Goal: Task Accomplishment & Management: Manage account settings

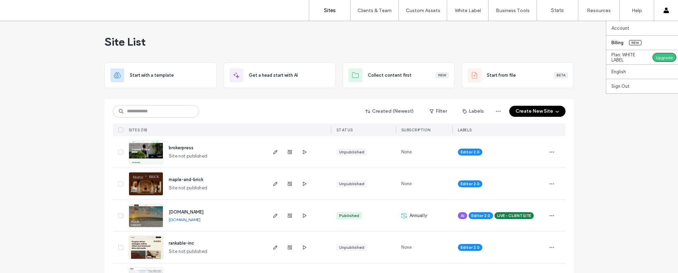
click at [622, 42] on label "Billing" at bounding box center [618, 42] width 12 height 5
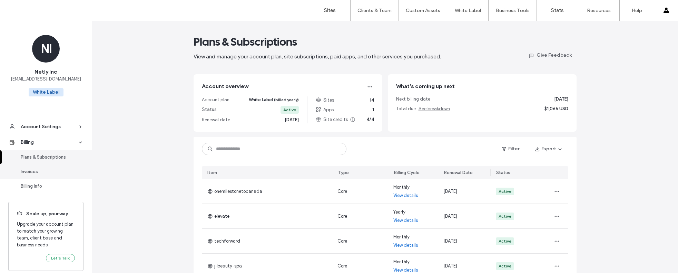
click at [35, 171] on div "Invoices" at bounding box center [49, 171] width 57 height 7
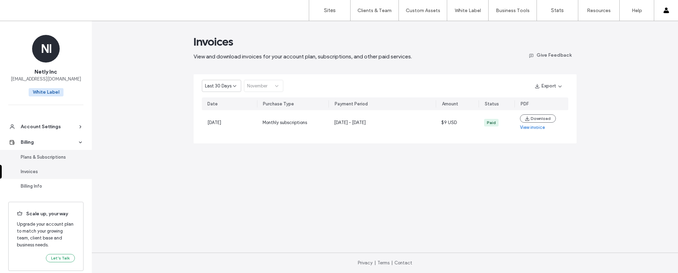
click at [35, 159] on div "Plans & Subscriptions" at bounding box center [49, 157] width 57 height 7
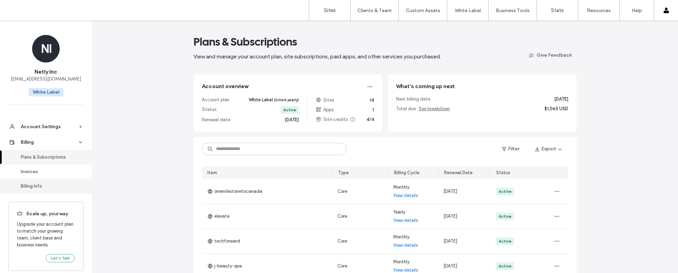
click at [30, 183] on div "Billing Info" at bounding box center [49, 186] width 57 height 7
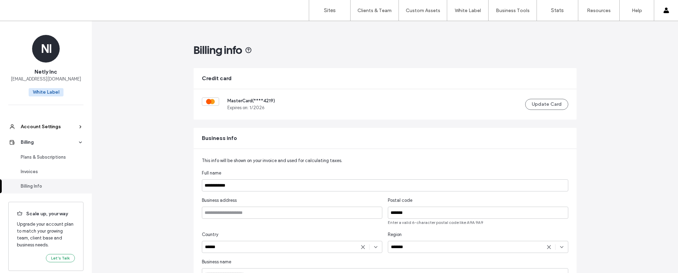
click at [61, 125] on div "Account Settings" at bounding box center [49, 126] width 57 height 7
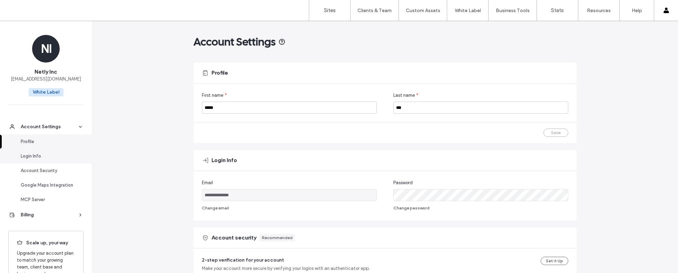
click at [42, 157] on div "Login Info" at bounding box center [49, 156] width 57 height 7
click at [329, 13] on label "Sites" at bounding box center [330, 10] width 12 height 6
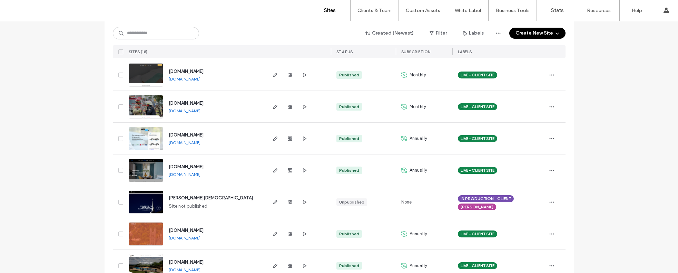
scroll to position [395, 0]
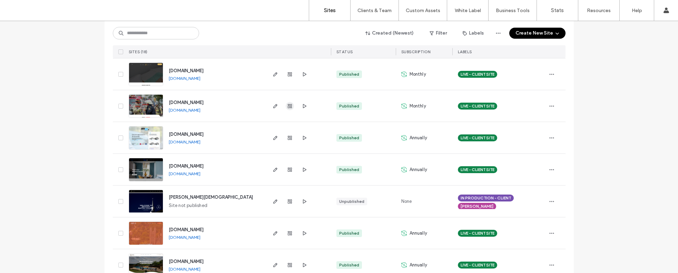
click at [290, 105] on span "button" at bounding box center [290, 106] width 8 height 8
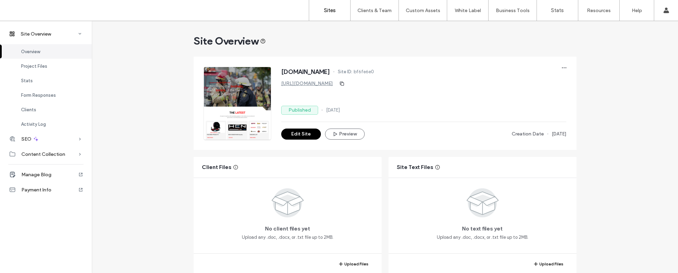
click at [328, 13] on link "Sites" at bounding box center [329, 10] width 41 height 21
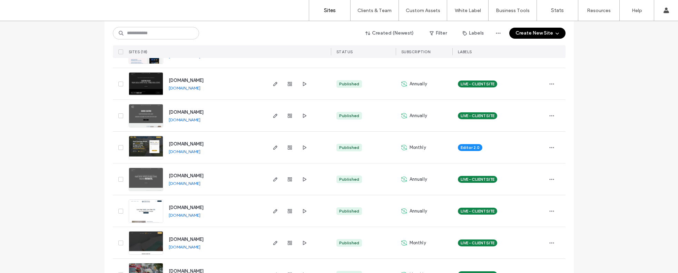
scroll to position [80, 0]
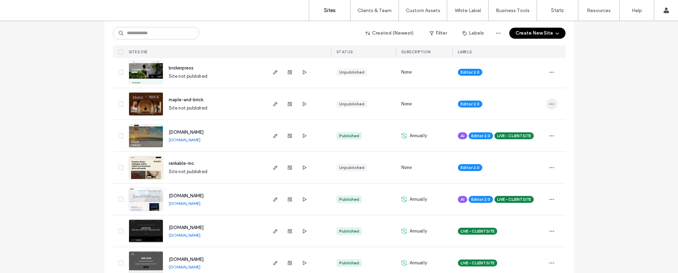
click at [552, 104] on icon "button" at bounding box center [552, 104] width 6 height 6
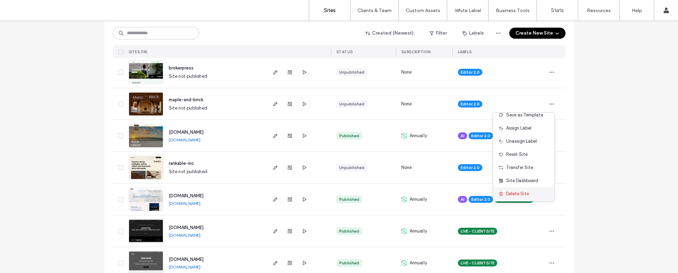
scroll to position [35, 0]
click at [516, 191] on span "Delete Site" at bounding box center [518, 191] width 23 height 7
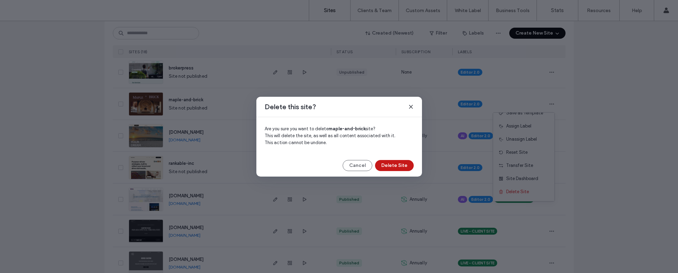
click at [400, 165] on button "Delete Site" at bounding box center [394, 165] width 39 height 11
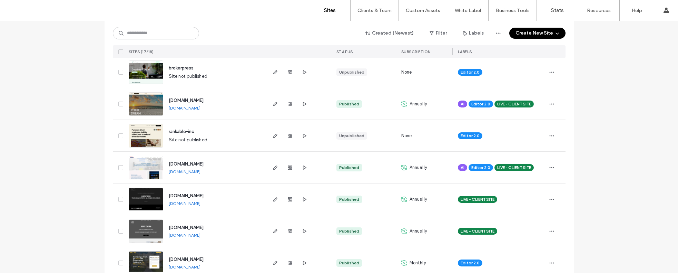
click at [531, 37] on button "Create New Site" at bounding box center [538, 33] width 56 height 11
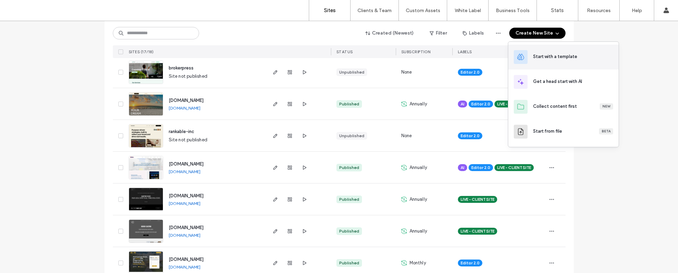
click at [564, 57] on div "Start with a template" at bounding box center [555, 56] width 44 height 7
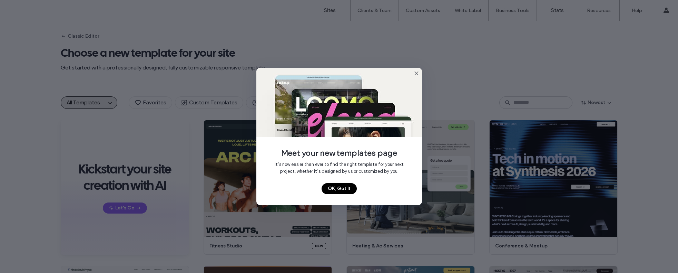
click at [344, 188] on button "OK, Got It" at bounding box center [339, 188] width 35 height 11
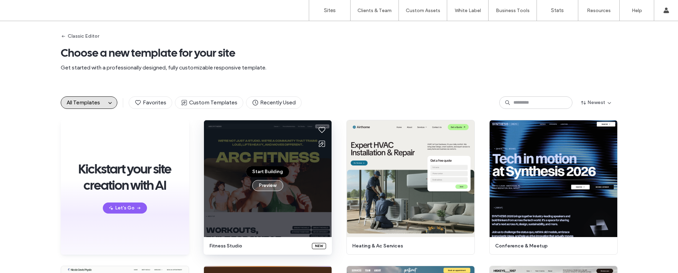
click at [266, 185] on button "Preview" at bounding box center [267, 185] width 31 height 11
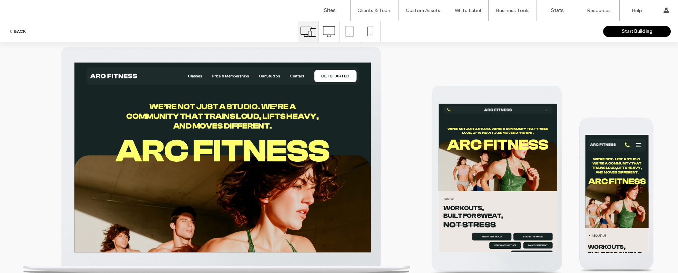
click at [22, 29] on button "BACK" at bounding box center [17, 31] width 18 height 8
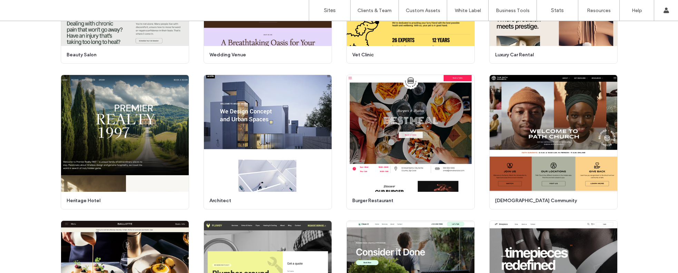
scroll to position [301, 0]
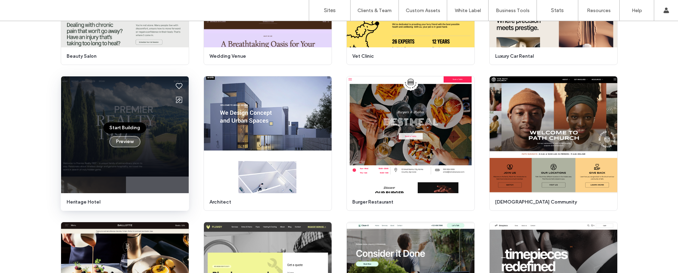
click at [119, 139] on button "Preview" at bounding box center [124, 141] width 31 height 11
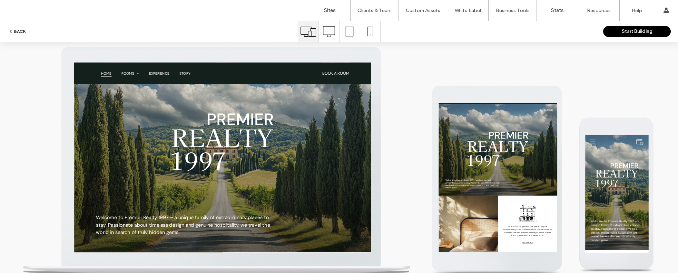
scroll to position [0, 0]
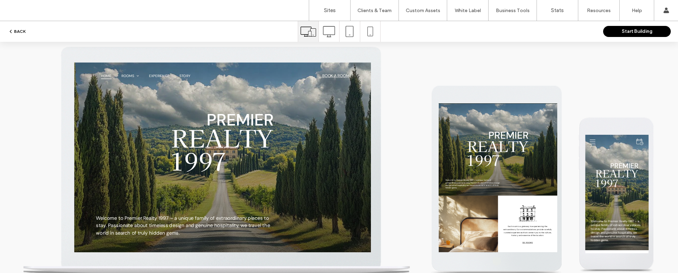
click at [21, 32] on button "BACK" at bounding box center [17, 31] width 18 height 8
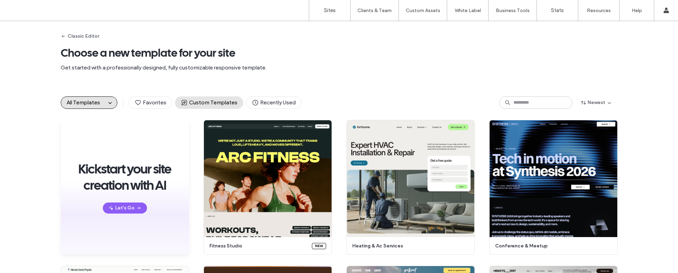
click at [206, 107] on button "Custom Templates" at bounding box center [209, 102] width 68 height 12
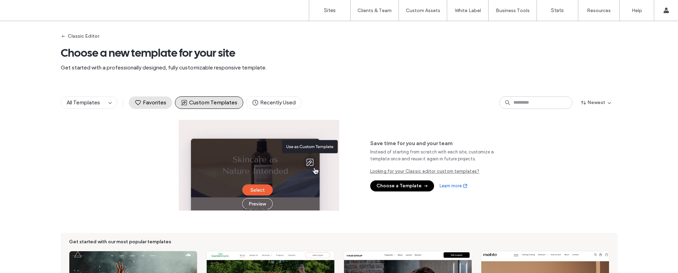
click at [148, 99] on span "Favorites" at bounding box center [151, 103] width 32 height 8
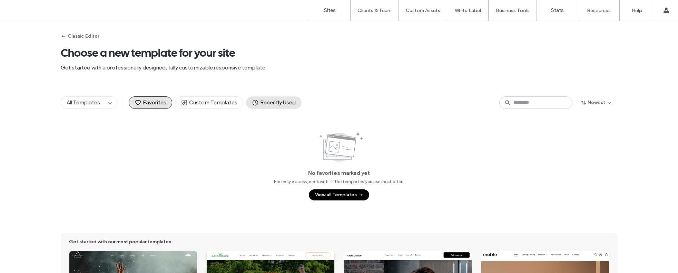
click at [261, 101] on span "Recently Used" at bounding box center [274, 103] width 44 height 8
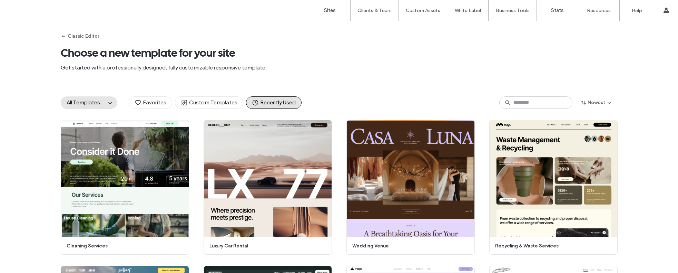
click at [93, 99] on span "All Templates" at bounding box center [83, 102] width 33 height 7
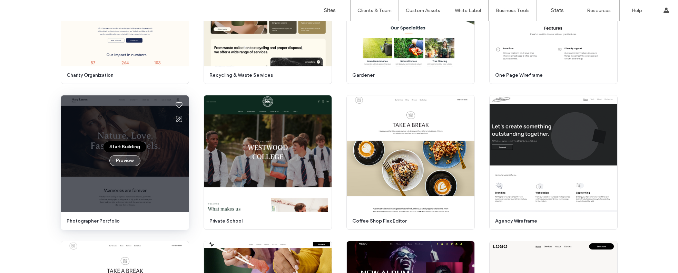
scroll to position [2034, 0]
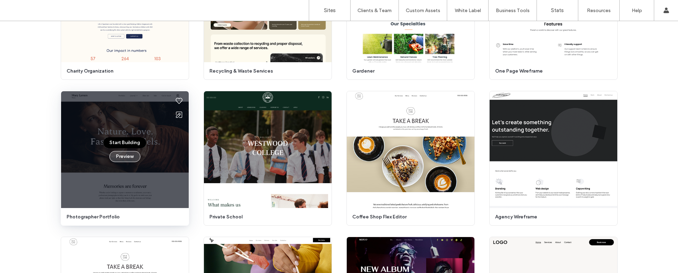
click at [126, 155] on button "Preview" at bounding box center [124, 156] width 31 height 11
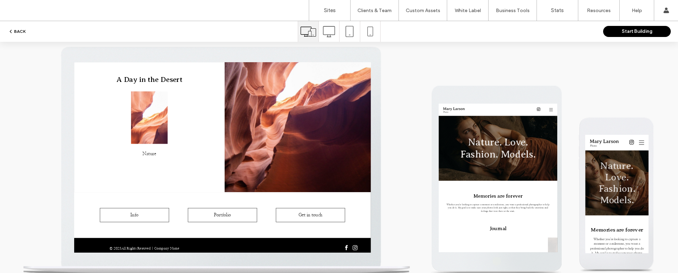
scroll to position [0, 0]
click at [22, 32] on button "BACK" at bounding box center [17, 31] width 18 height 8
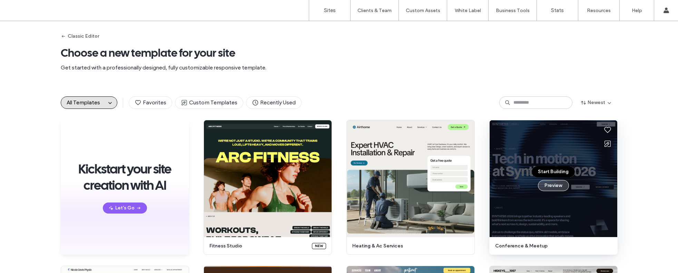
click at [559, 186] on button "Preview" at bounding box center [553, 185] width 31 height 11
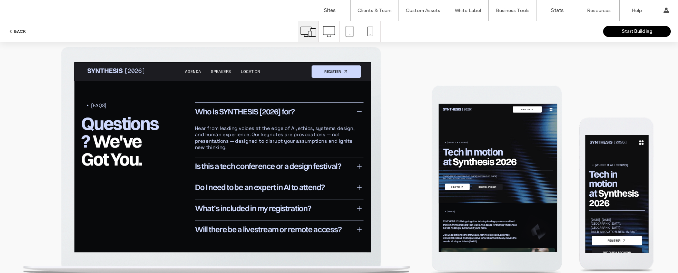
click at [317, 200] on span "Is this a tech conference or a design festival?" at bounding box center [353, 207] width 221 height 15
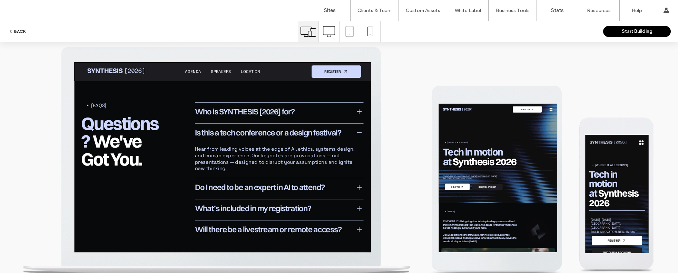
click at [316, 229] on span "Do I need to be an expert in AI to attend?" at bounding box center [353, 236] width 221 height 15
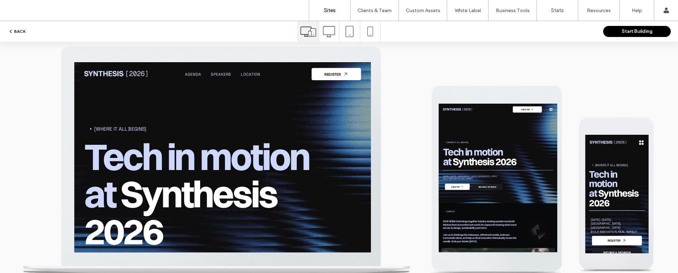
click at [323, 7] on link "Sites" at bounding box center [329, 10] width 41 height 21
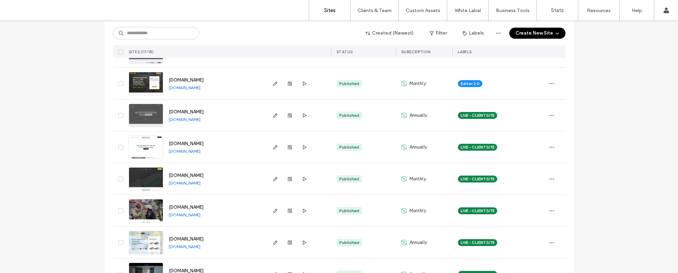
scroll to position [239, 0]
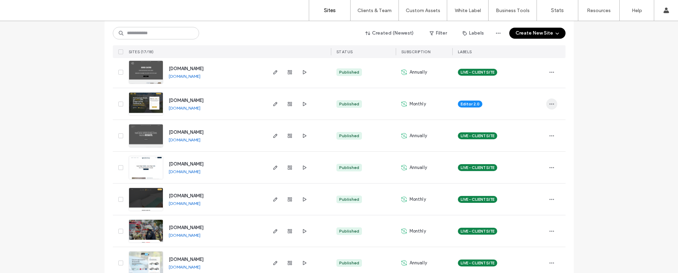
click at [553, 100] on span "button" at bounding box center [552, 103] width 11 height 11
click at [575, 108] on div "Site List Start with a template Get a head start with AI Collect content first …" at bounding box center [339, 113] width 678 height 663
click at [549, 105] on icon "button" at bounding box center [552, 104] width 6 height 6
click at [290, 102] on icon "button" at bounding box center [290, 104] width 6 height 6
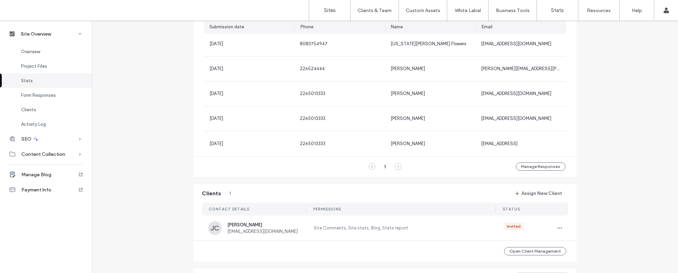
scroll to position [247, 0]
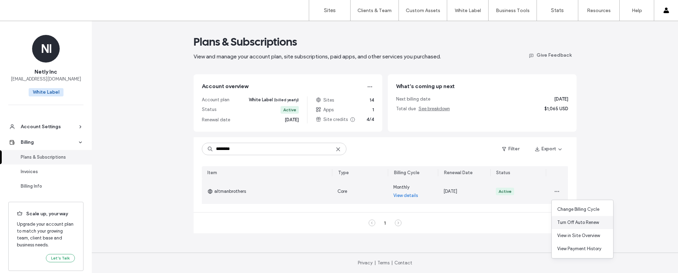
click at [584, 225] on span "Turn Off Auto Renew" at bounding box center [579, 222] width 42 height 7
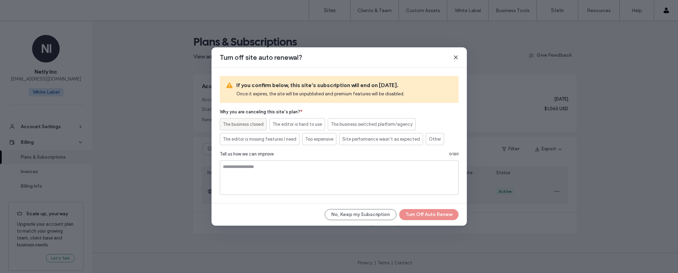
click at [255, 124] on span "The business closed" at bounding box center [243, 124] width 41 height 7
click at [435, 139] on span "Other" at bounding box center [435, 139] width 12 height 7
click at [436, 217] on button "Turn Off Auto Renew" at bounding box center [428, 214] width 59 height 11
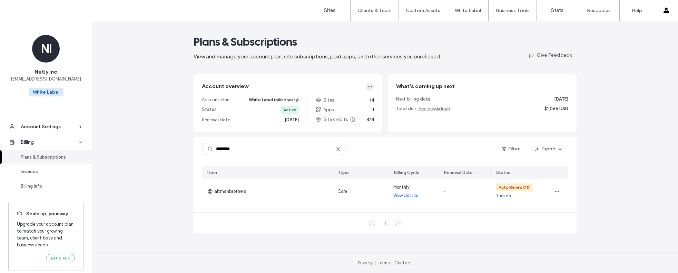
click at [373, 86] on span "button" at bounding box center [370, 87] width 8 height 8
click at [339, 118] on span "Change Billing Cycle" at bounding box center [339, 116] width 42 height 7
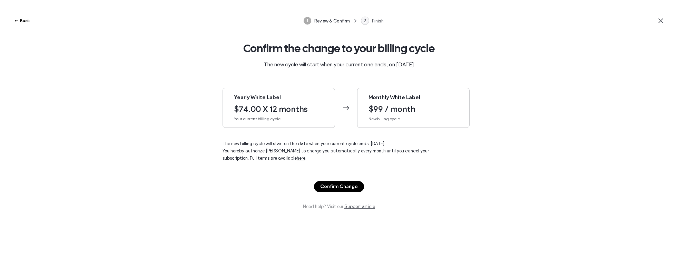
click at [27, 19] on button "Back" at bounding box center [22, 21] width 16 height 8
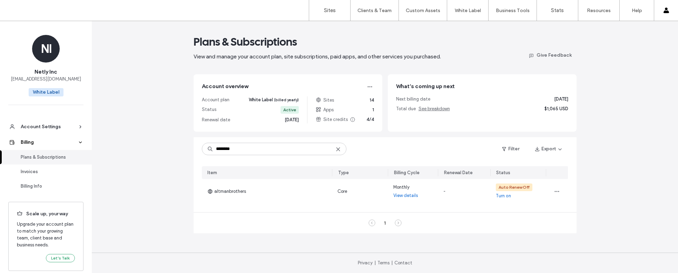
click at [43, 141] on div "Billing" at bounding box center [49, 142] width 57 height 7
click at [40, 129] on div "Account Settings" at bounding box center [49, 126] width 57 height 7
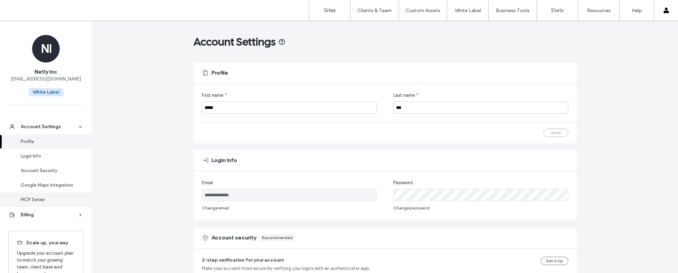
click at [39, 197] on div "MCP Server" at bounding box center [49, 199] width 57 height 7
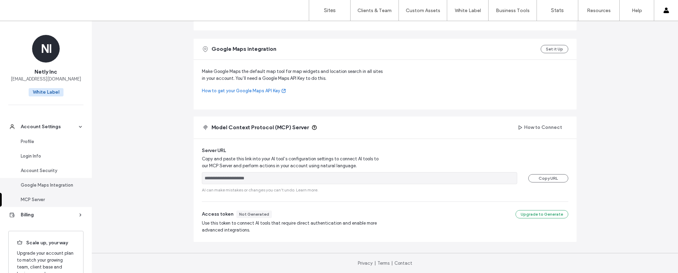
scroll to position [273, 0]
click at [40, 188] on div "Google Maps Integration" at bounding box center [49, 185] width 57 height 7
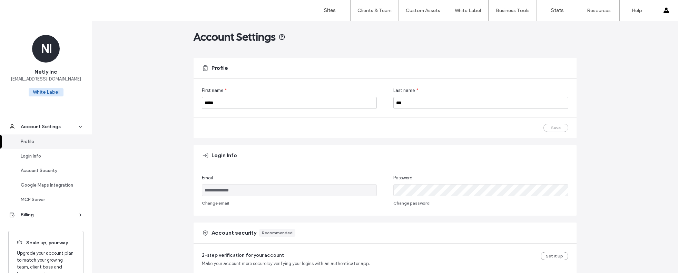
scroll to position [0, 0]
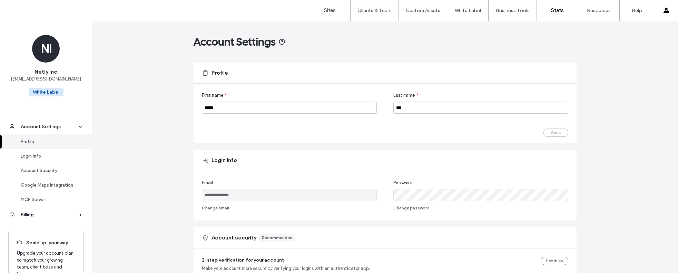
click at [566, 10] on link "Stats" at bounding box center [557, 10] width 41 height 21
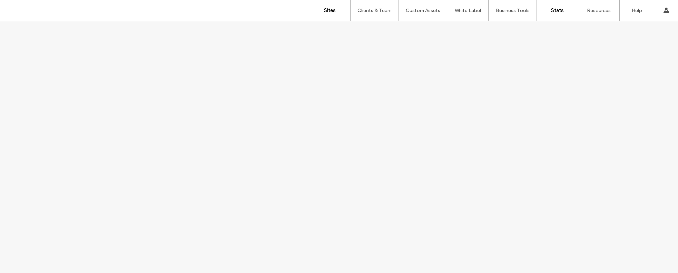
click at [335, 12] on label "Sites" at bounding box center [330, 10] width 12 height 6
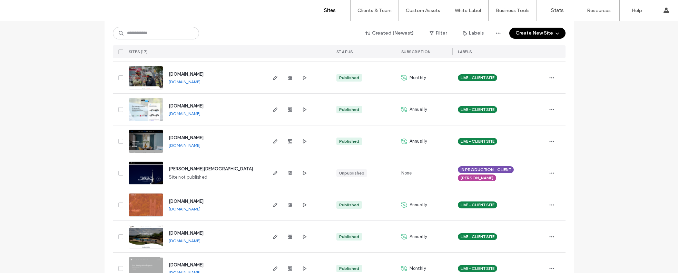
scroll to position [412, 0]
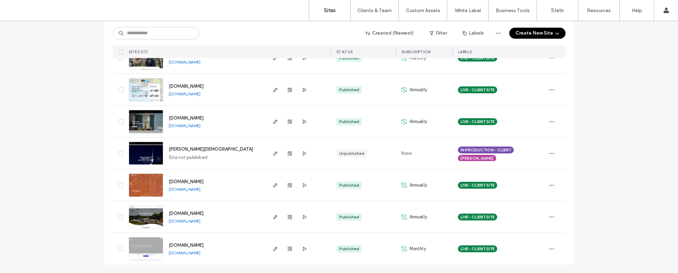
click at [187, 252] on link "[DOMAIN_NAME]" at bounding box center [185, 252] width 32 height 5
click at [549, 155] on icon "button" at bounding box center [552, 154] width 6 height 6
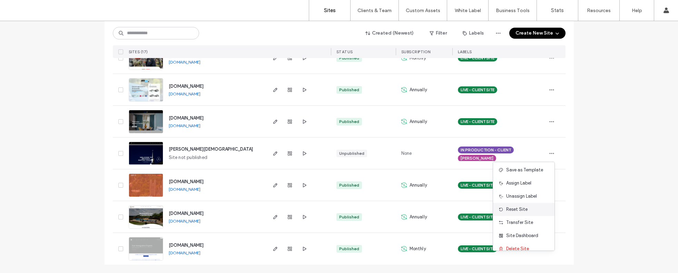
scroll to position [35, 0]
click at [523, 243] on span "Delete Site" at bounding box center [518, 241] width 23 height 7
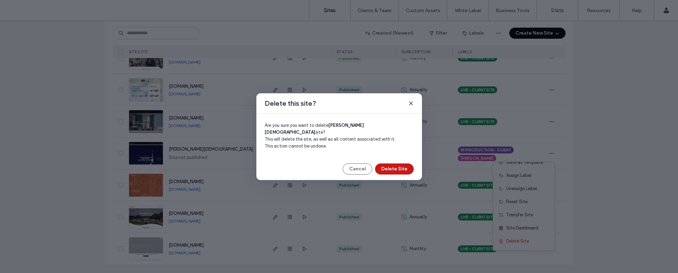
click at [404, 163] on button "Delete Site" at bounding box center [394, 168] width 39 height 11
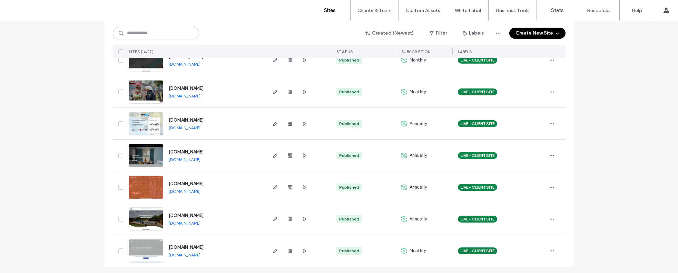
scroll to position [380, 0]
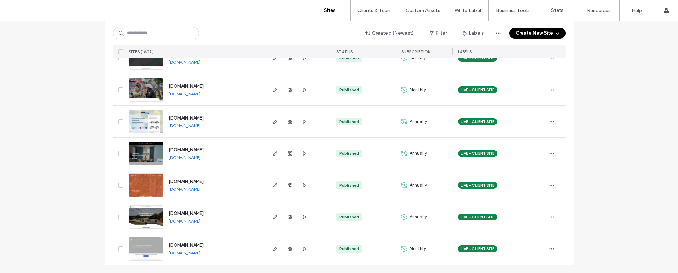
click at [193, 126] on link "[DOMAIN_NAME]" at bounding box center [185, 125] width 32 height 5
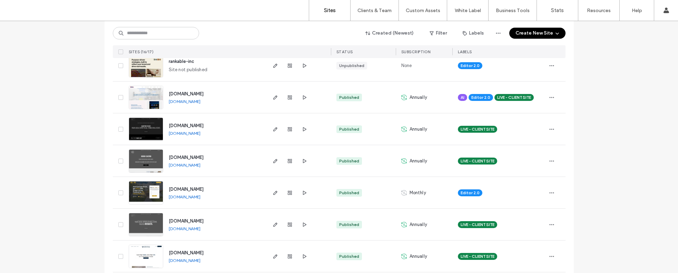
scroll to position [248, 0]
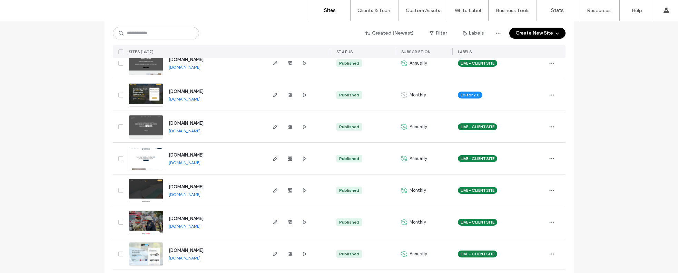
click at [184, 162] on link "[DOMAIN_NAME]" at bounding box center [185, 162] width 32 height 5
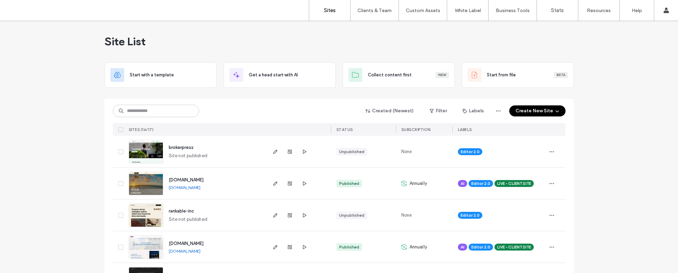
scroll to position [0, 0]
click at [300, 152] on span "button" at bounding box center [304, 152] width 8 height 8
click at [302, 215] on icon "button" at bounding box center [305, 216] width 6 height 6
